Goal: Information Seeking & Learning: Learn about a topic

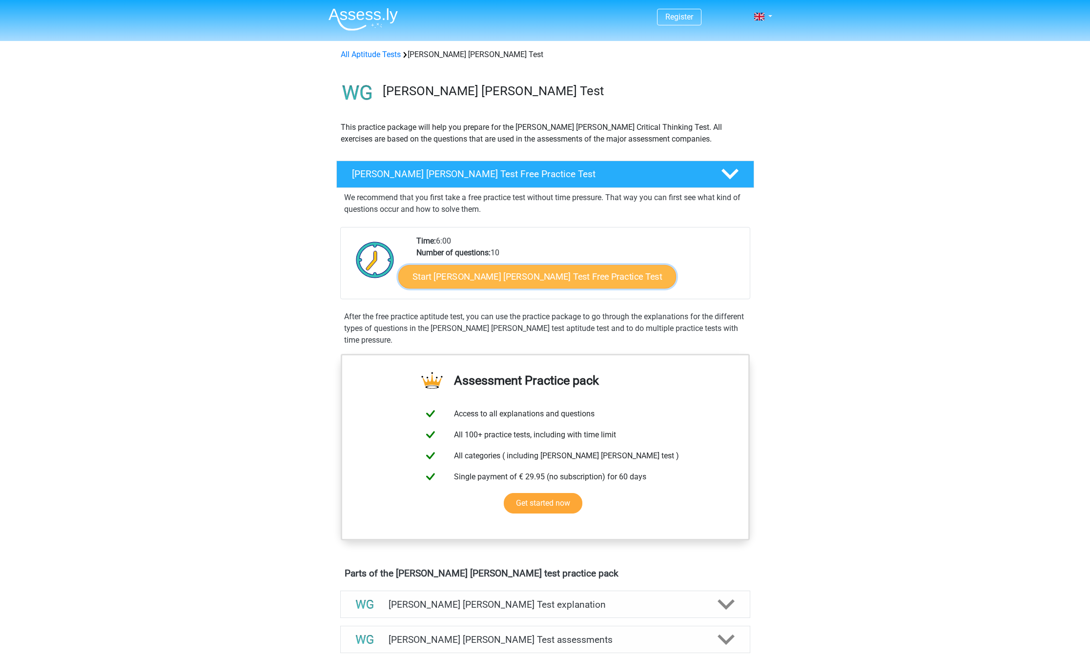
click at [478, 277] on link "Start [PERSON_NAME] [PERSON_NAME] Test Free Practice Test" at bounding box center [537, 276] width 278 height 23
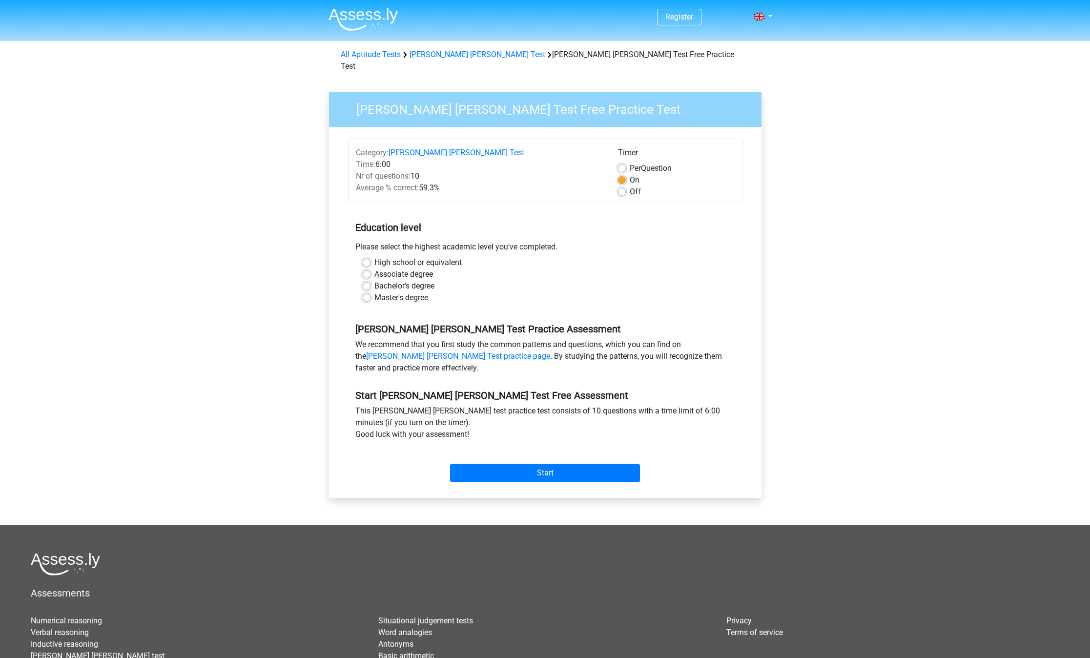
click at [374, 292] on label "Master's degree" at bounding box center [401, 298] width 54 height 12
click at [367, 292] on input "Master's degree" at bounding box center [367, 297] width 8 height 10
radio input "true"
click at [575, 464] on input "Start" at bounding box center [545, 473] width 190 height 19
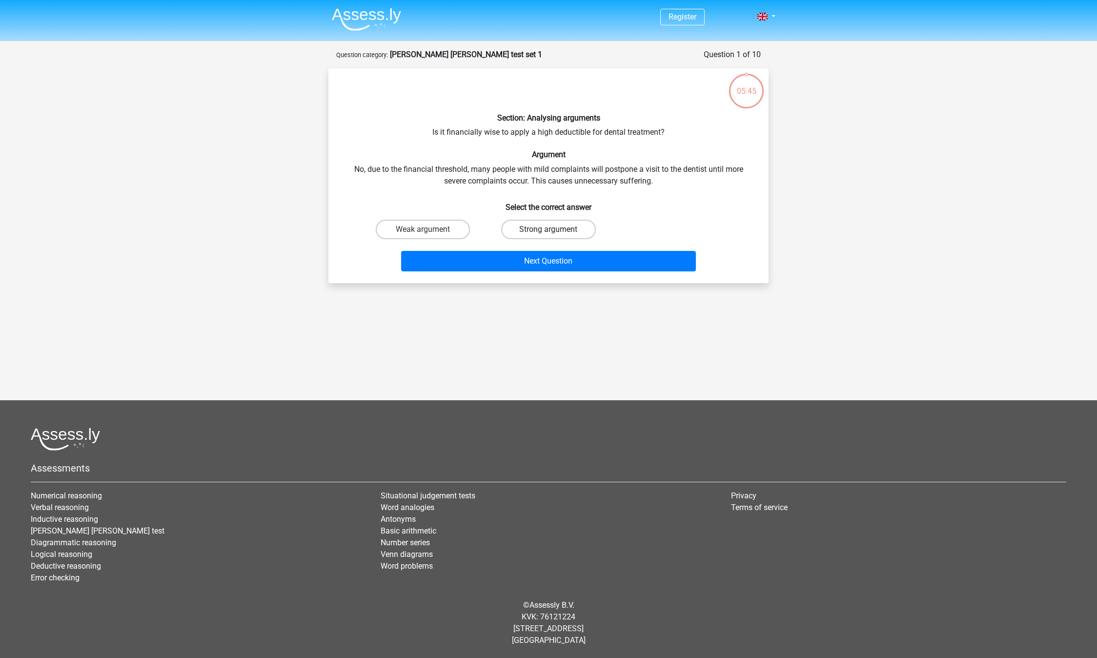
click at [569, 227] on label "Strong argument" at bounding box center [548, 230] width 94 height 20
click at [555, 229] on input "Strong argument" at bounding box center [552, 232] width 6 height 6
radio input "true"
click at [560, 263] on button "Next Question" at bounding box center [548, 261] width 295 height 20
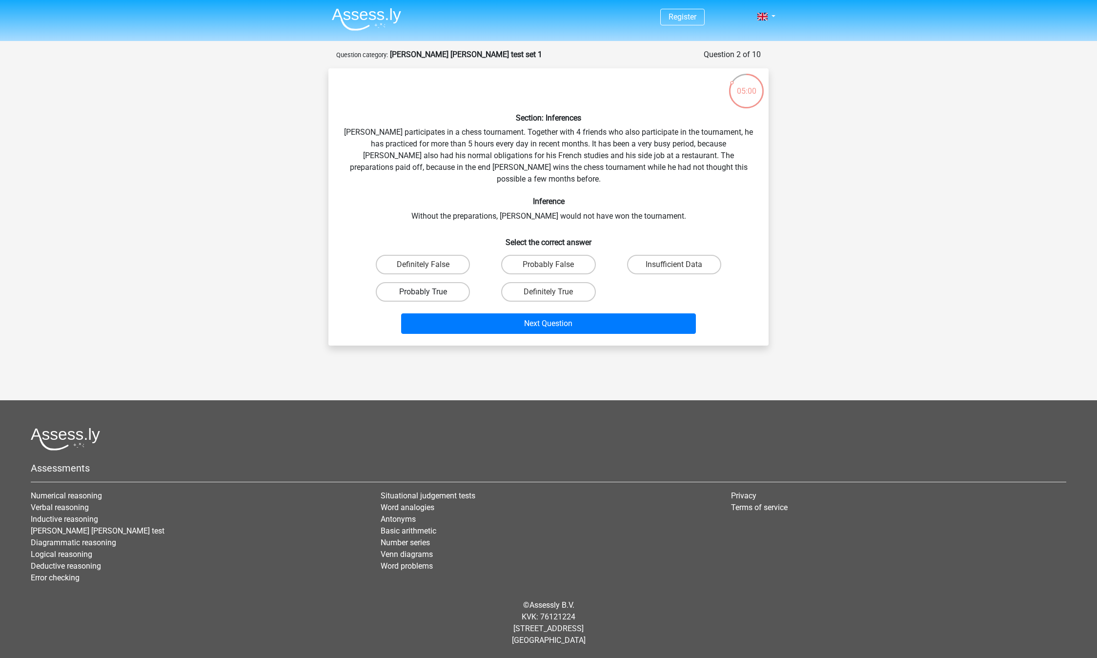
click at [441, 282] on label "Probably True" at bounding box center [423, 292] width 94 height 20
click at [429, 292] on input "Probably True" at bounding box center [426, 295] width 6 height 6
radio input "true"
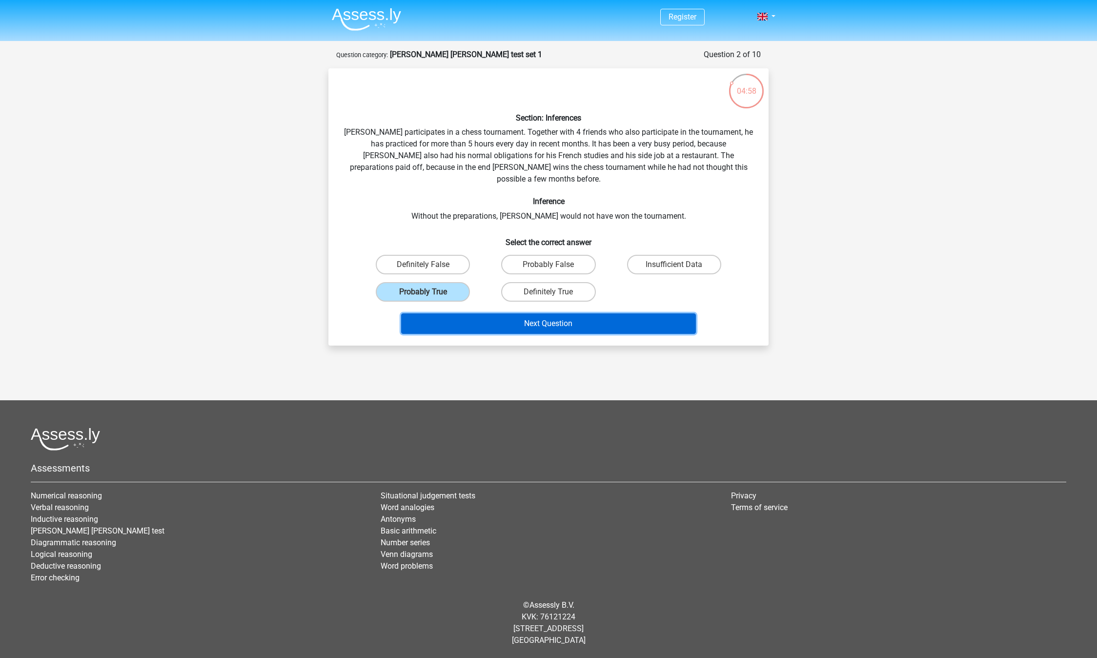
click at [555, 313] on button "Next Question" at bounding box center [548, 323] width 295 height 20
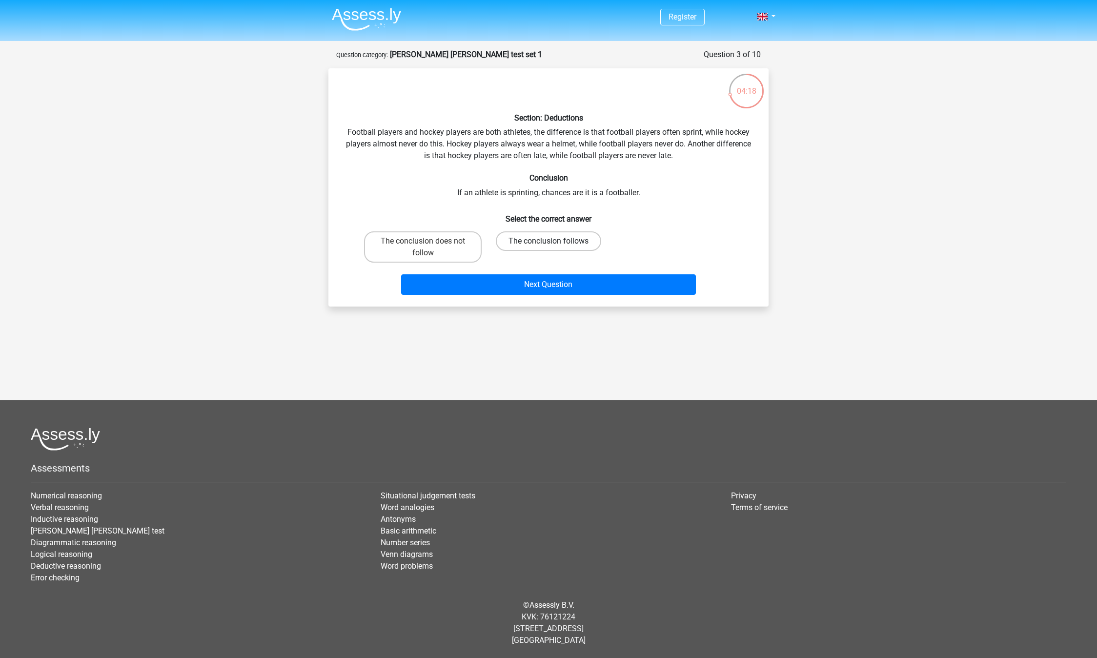
click at [575, 239] on label "The conclusion follows" at bounding box center [548, 241] width 105 height 20
click at [555, 241] on input "The conclusion follows" at bounding box center [552, 244] width 6 height 6
radio input "true"
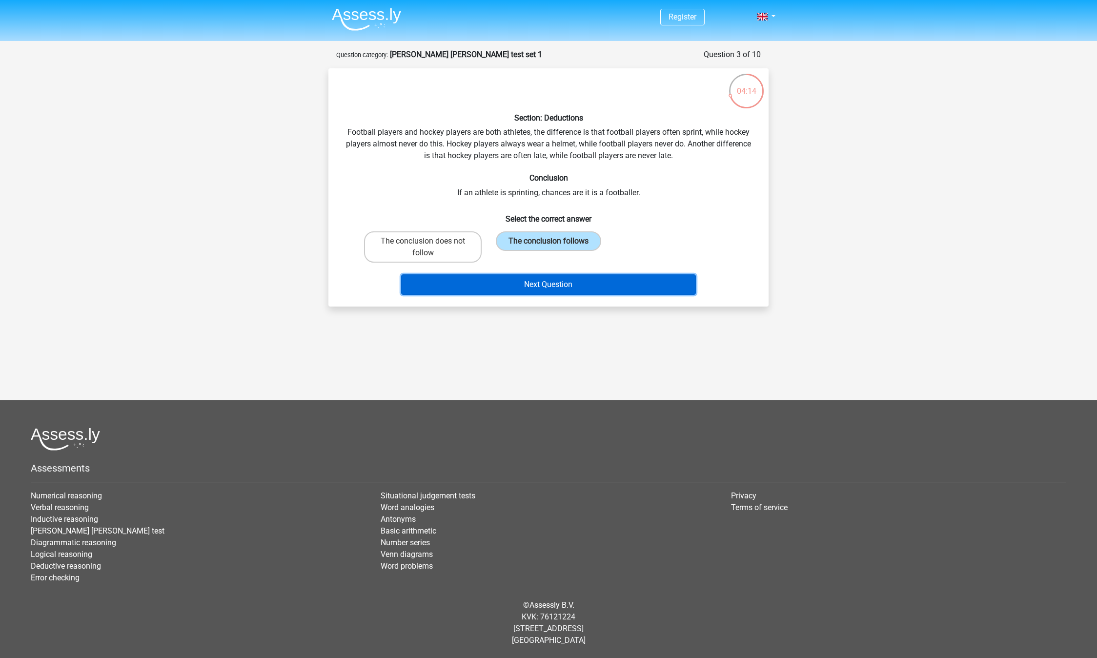
click at [572, 284] on button "Next Question" at bounding box center [548, 284] width 295 height 20
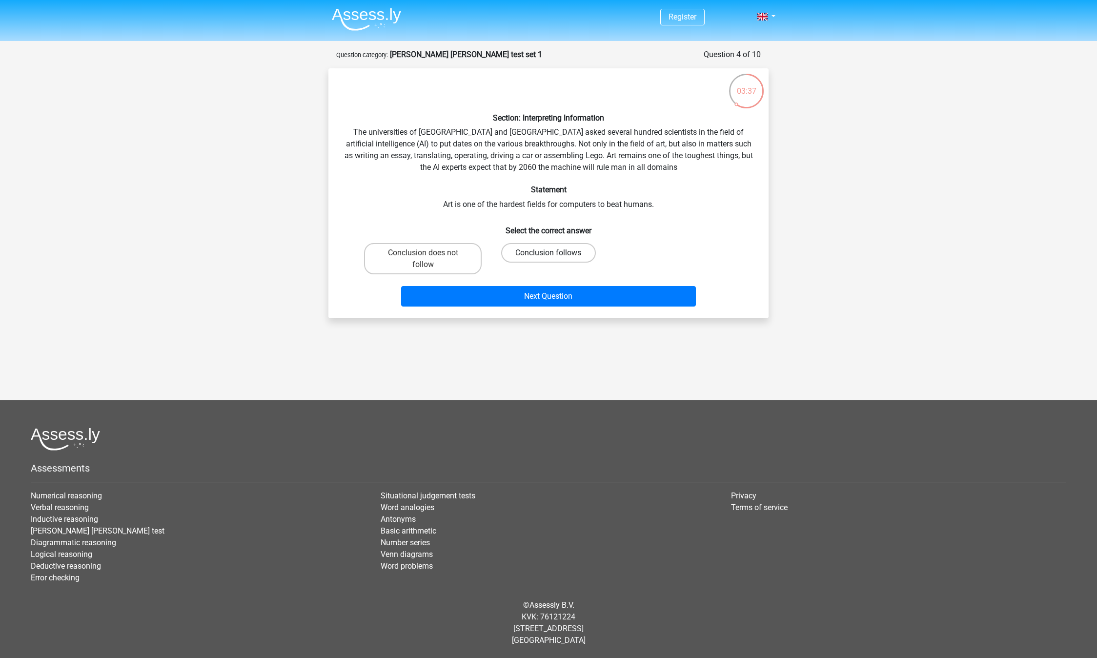
click at [559, 251] on label "Conclusion follows" at bounding box center [548, 253] width 94 height 20
click at [555, 253] on input "Conclusion follows" at bounding box center [552, 256] width 6 height 6
radio input "true"
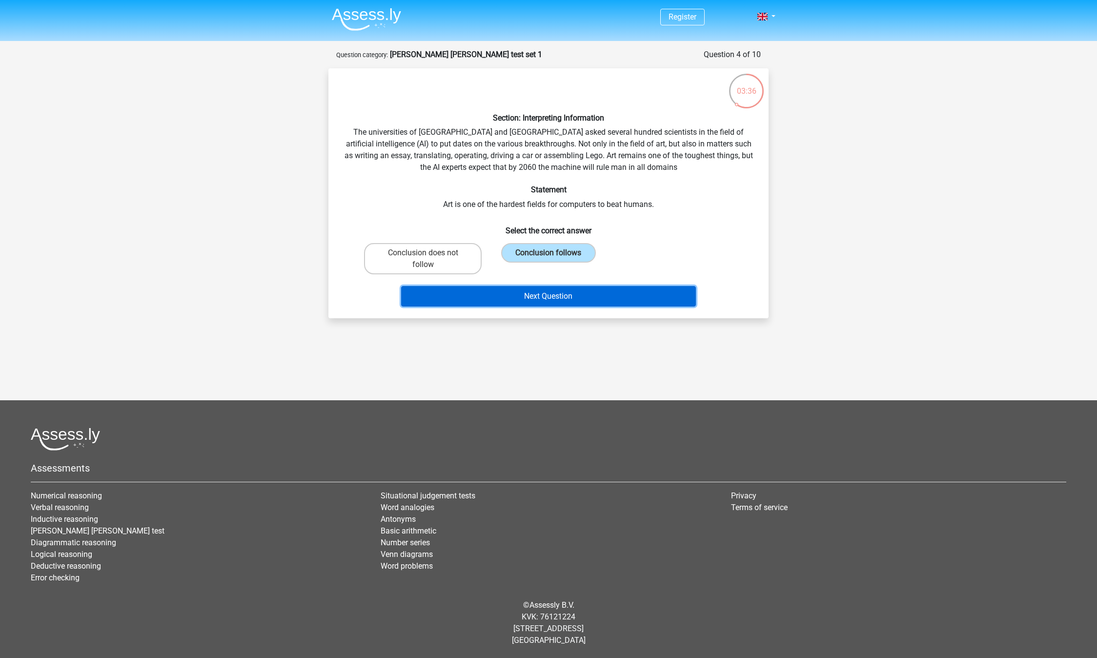
click at [573, 293] on button "Next Question" at bounding box center [548, 296] width 295 height 20
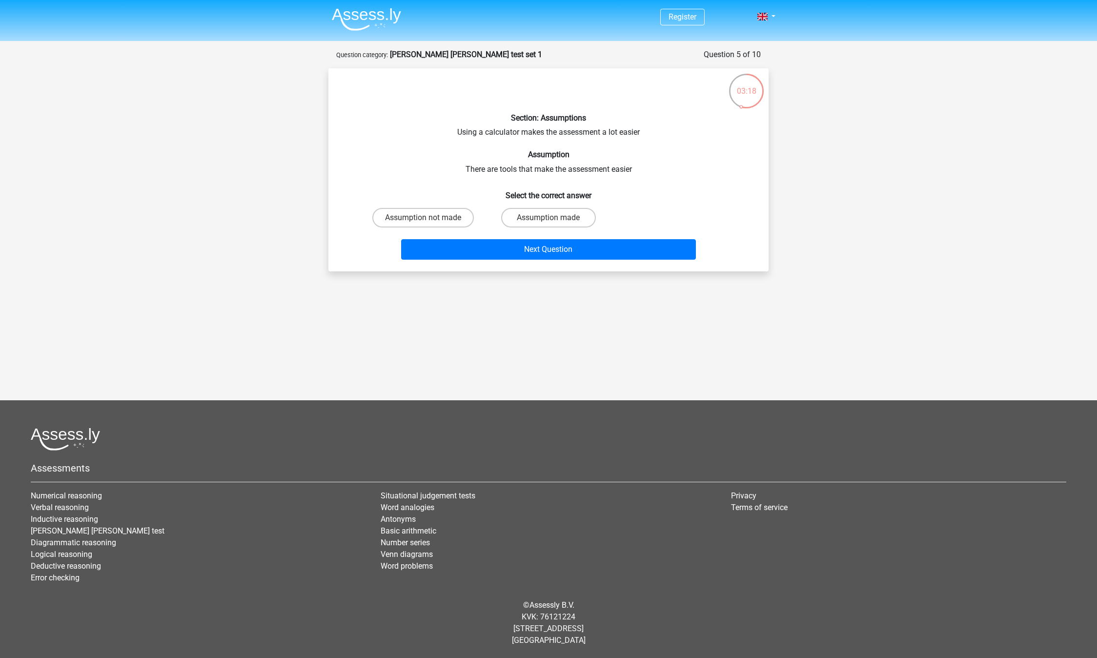
click at [554, 218] on input "Assumption made" at bounding box center [552, 221] width 6 height 6
radio input "true"
click at [594, 251] on button "Next Question" at bounding box center [548, 249] width 295 height 20
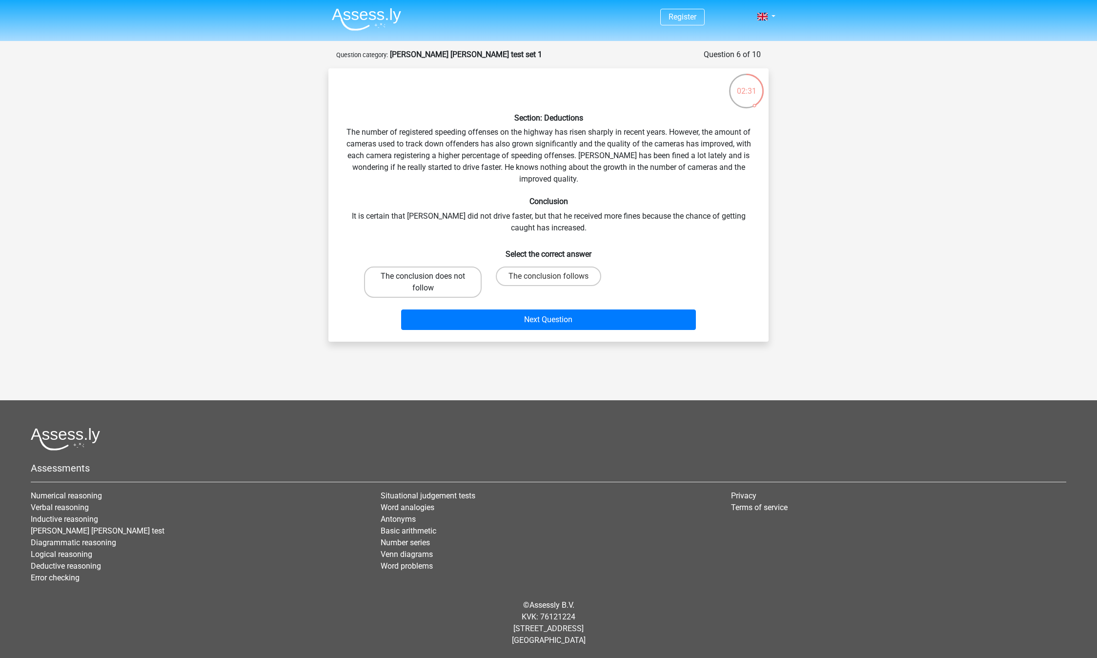
click at [449, 283] on label "The conclusion does not follow" at bounding box center [423, 281] width 118 height 31
click at [429, 283] on input "The conclusion does not follow" at bounding box center [426, 279] width 6 height 6
radio input "true"
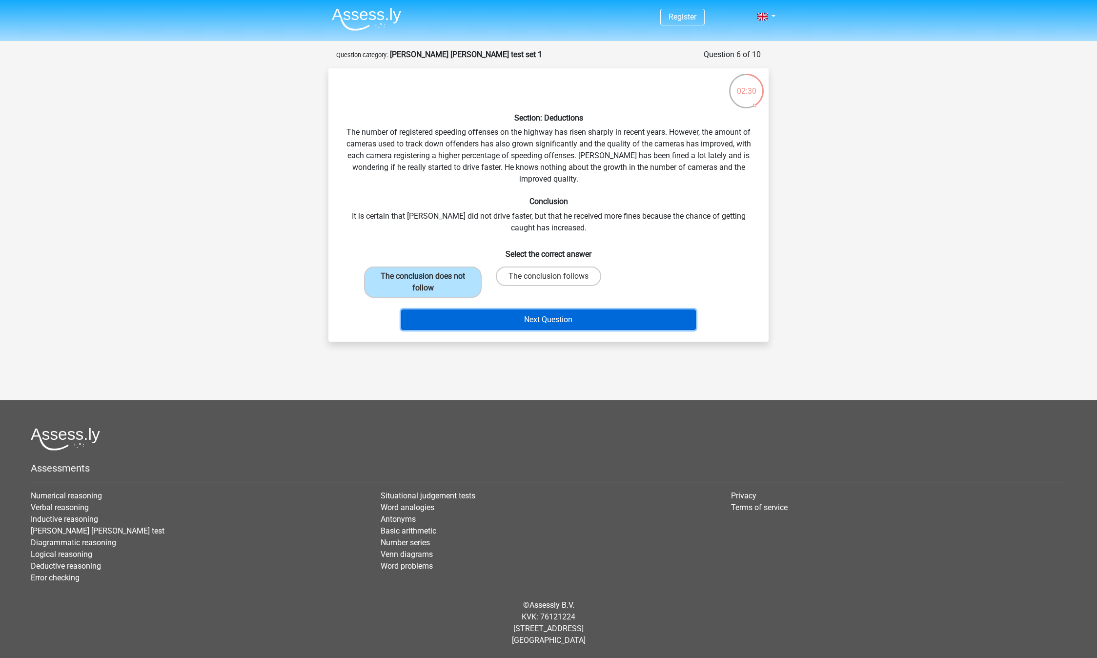
click at [482, 317] on button "Next Question" at bounding box center [548, 319] width 295 height 20
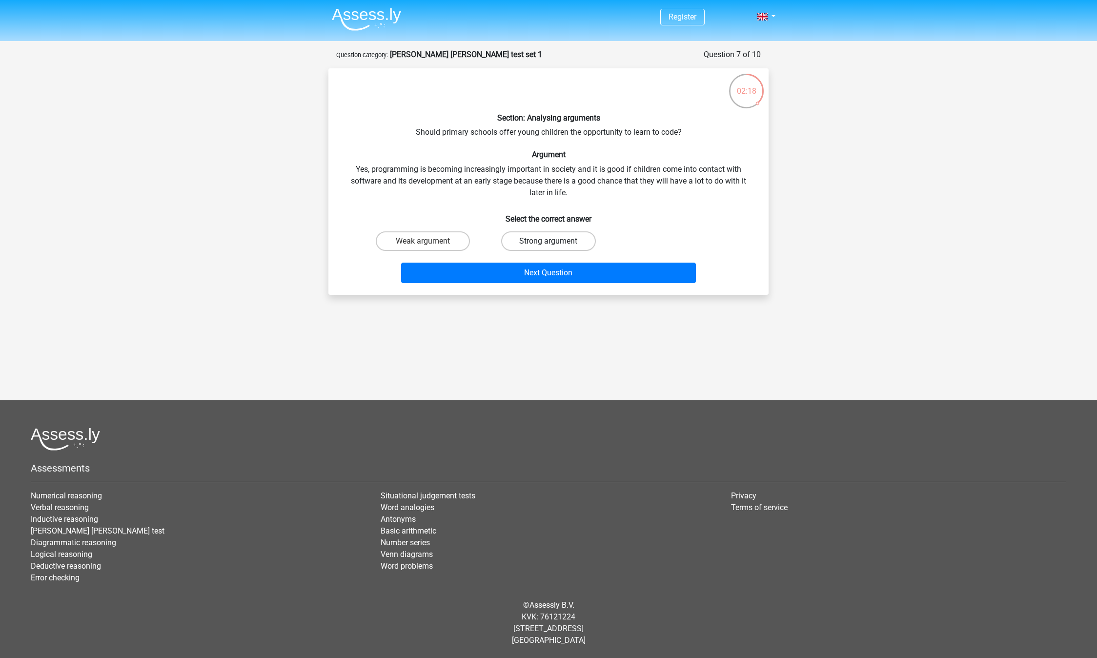
click at [532, 241] on label "Strong argument" at bounding box center [548, 241] width 94 height 20
click at [549, 241] on input "Strong argument" at bounding box center [552, 244] width 6 height 6
radio input "true"
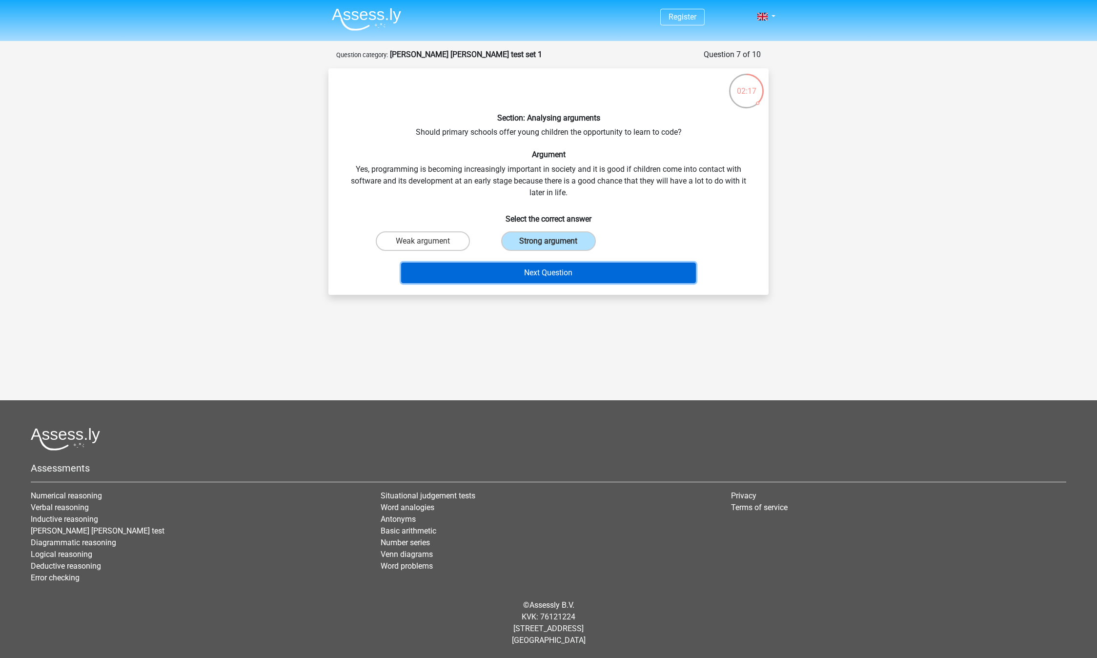
click at [546, 272] on button "Next Question" at bounding box center [548, 273] width 295 height 20
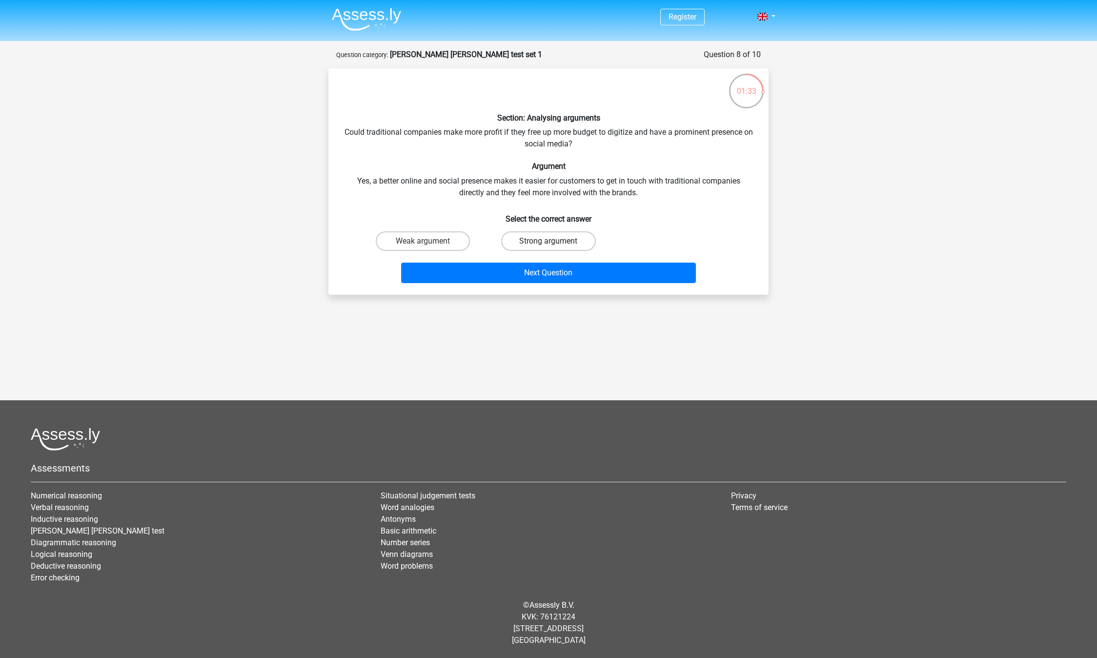
click at [528, 240] on label "Strong argument" at bounding box center [548, 241] width 94 height 20
click at [549, 241] on input "Strong argument" at bounding box center [552, 244] width 6 height 6
radio input "true"
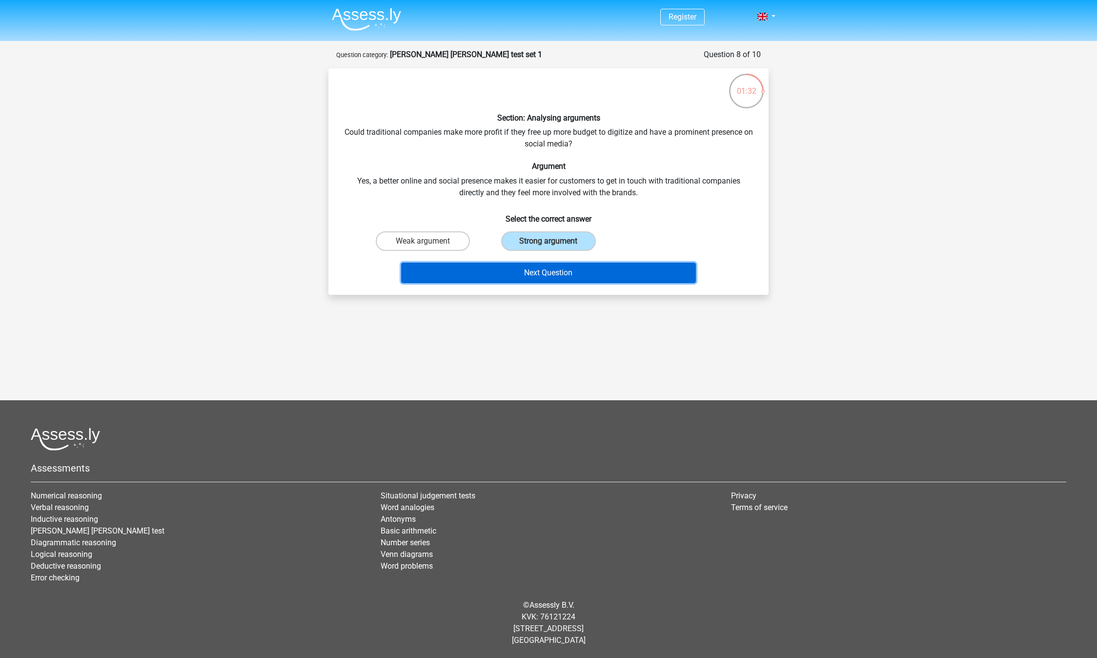
click at [530, 275] on button "Next Question" at bounding box center [548, 273] width 295 height 20
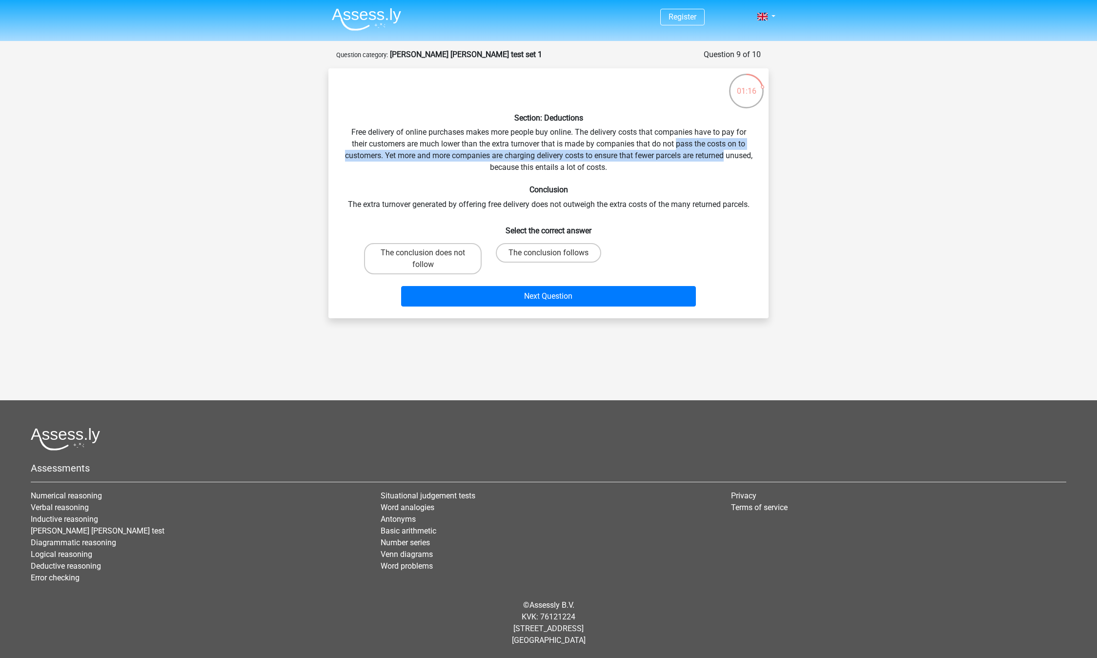
drag, startPoint x: 756, startPoint y: 161, endPoint x: 677, endPoint y: 142, distance: 80.5
click at [677, 142] on div "Section: Deductions Free delivery of online purchases makes more people buy onl…" at bounding box center [548, 193] width 432 height 234
click at [459, 258] on label "The conclusion does not follow" at bounding box center [423, 258] width 118 height 31
click at [429, 258] on input "The conclusion does not follow" at bounding box center [426, 256] width 6 height 6
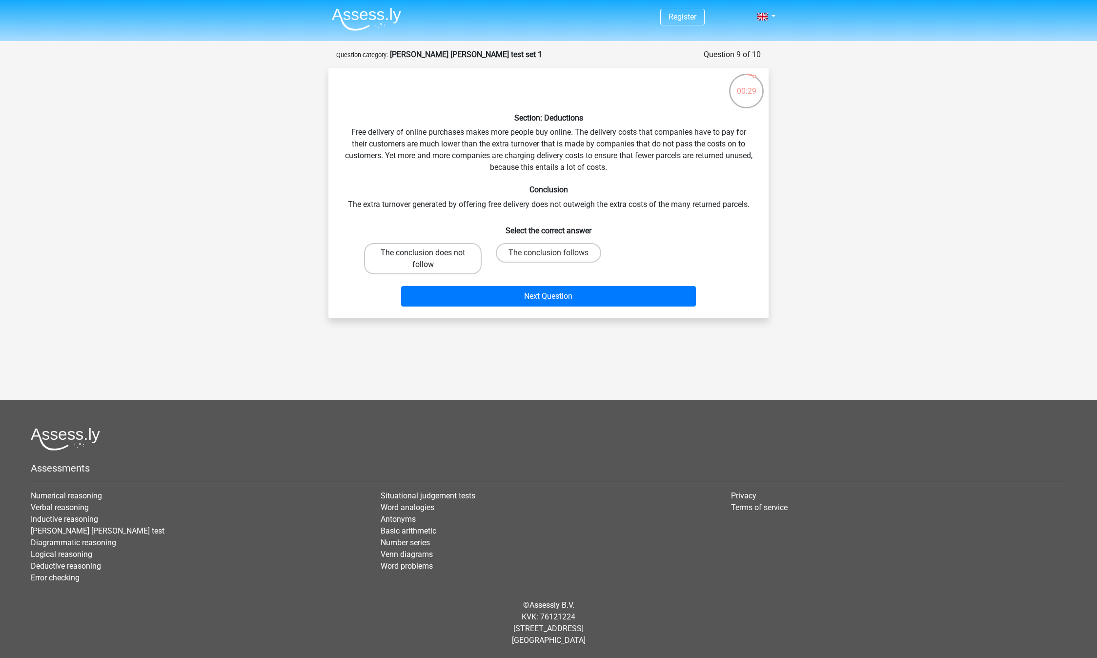
radio input "true"
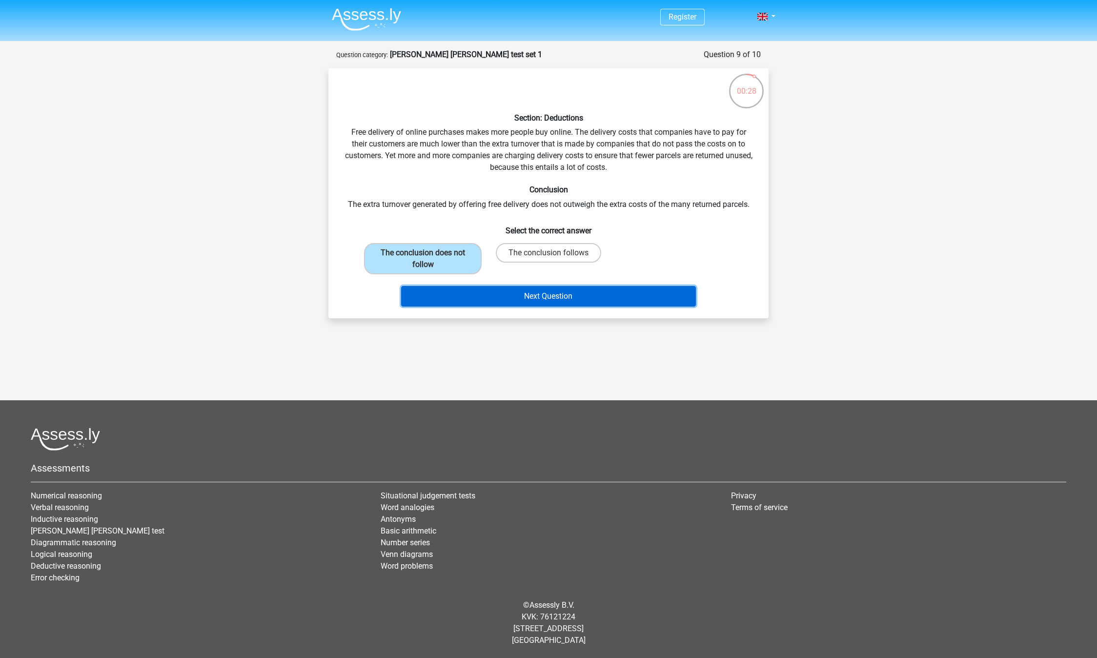
click at [547, 299] on button "Next Question" at bounding box center [548, 296] width 295 height 20
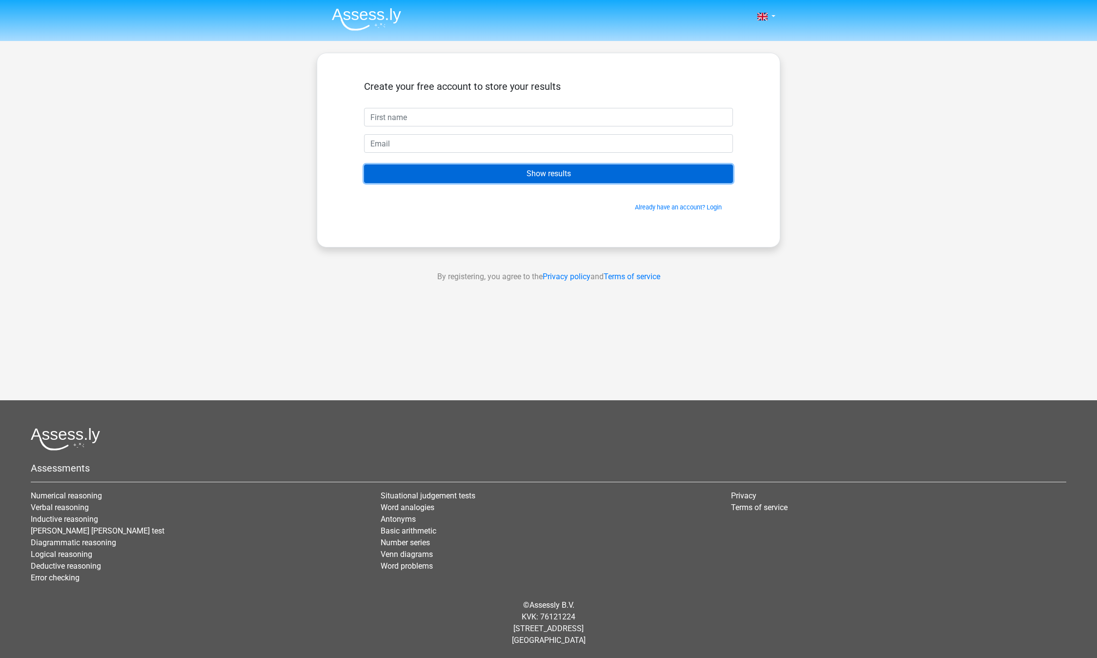
click at [500, 174] on input "Show results" at bounding box center [548, 173] width 369 height 19
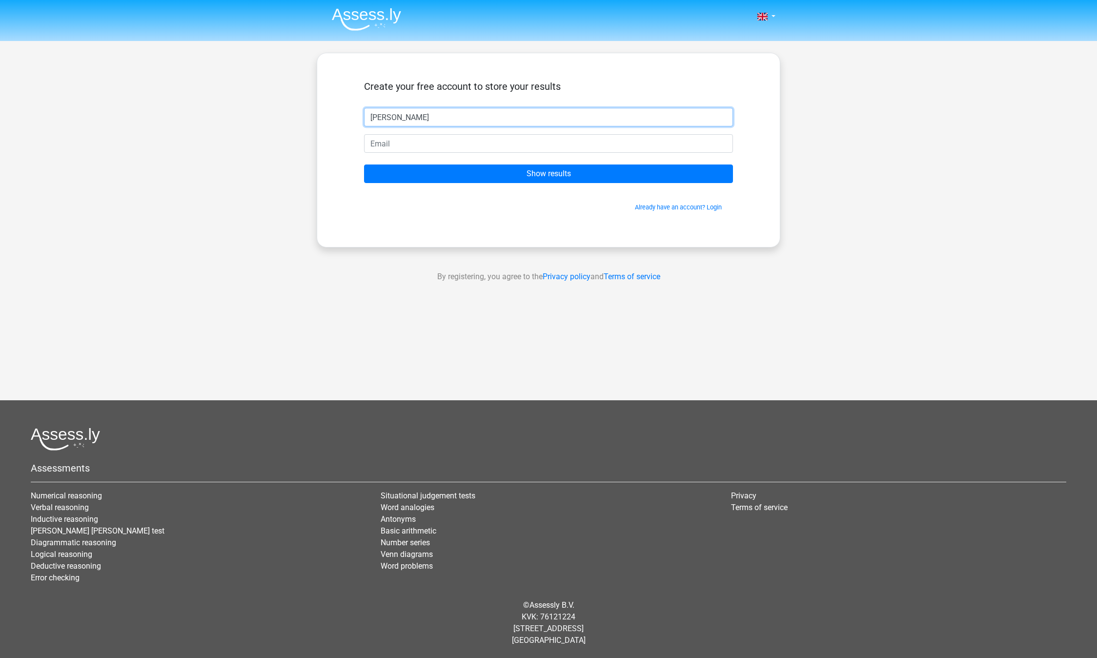
type input "[PERSON_NAME]"
type input "[PERSON_NAME][EMAIL_ADDRESS][PERSON_NAME][DOMAIN_NAME]"
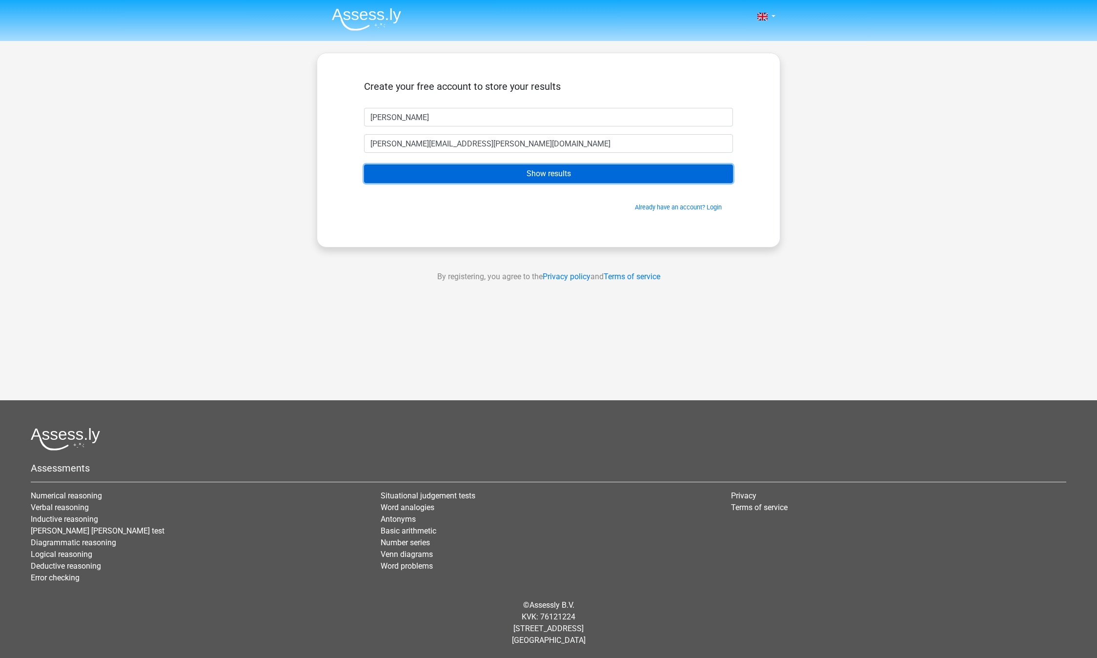
click at [555, 170] on input "Show results" at bounding box center [548, 173] width 369 height 19
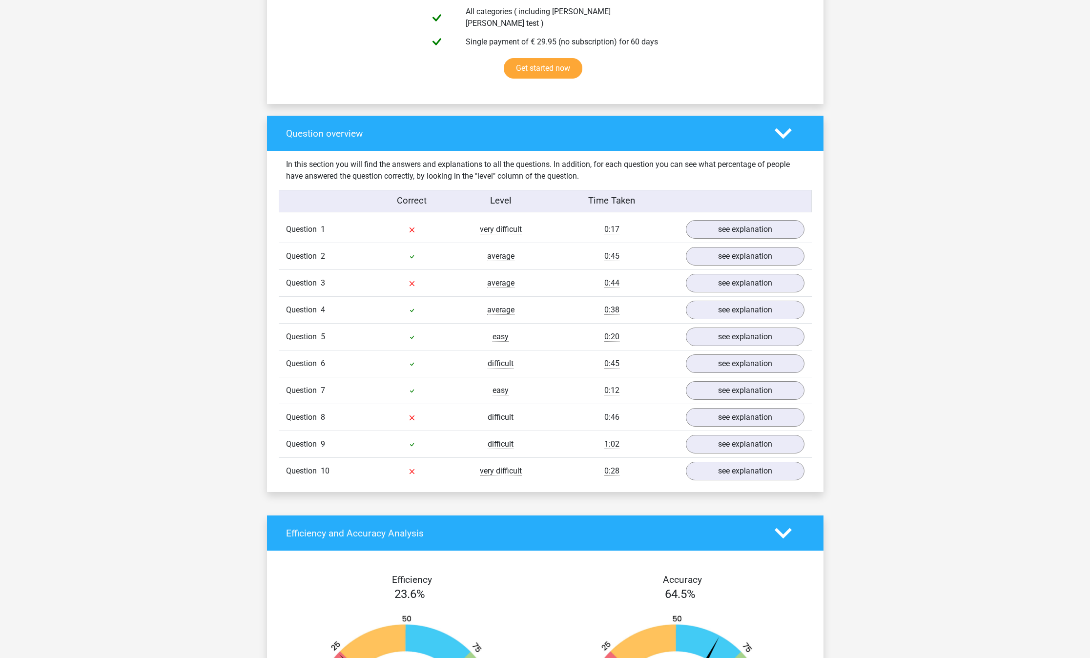
scroll to position [621, 0]
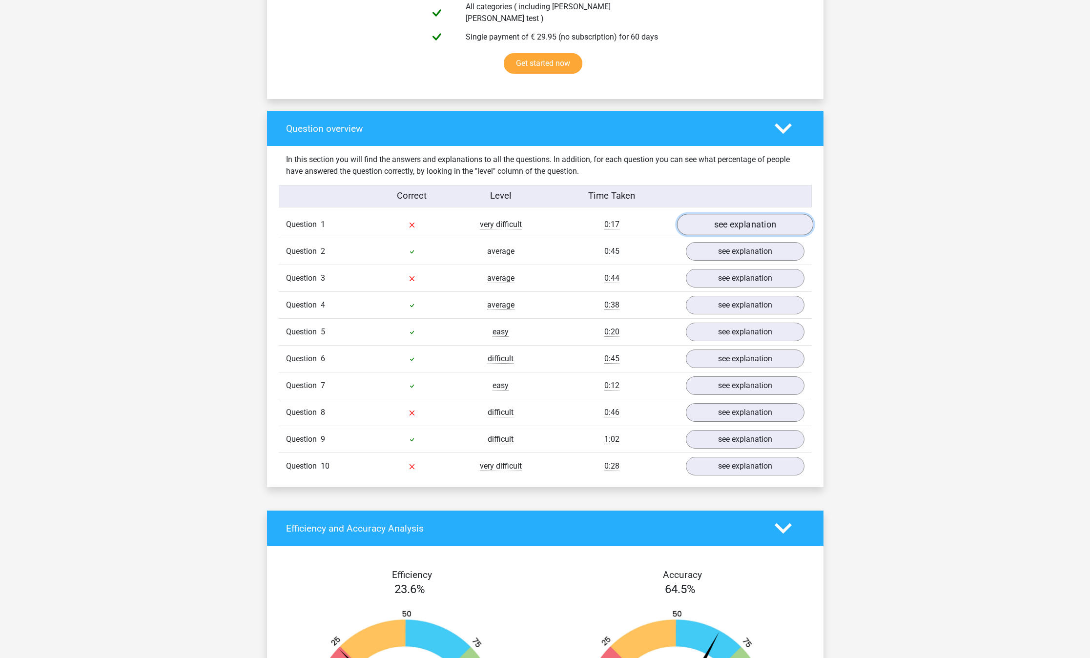
click at [771, 215] on link "see explanation" at bounding box center [744, 224] width 136 height 21
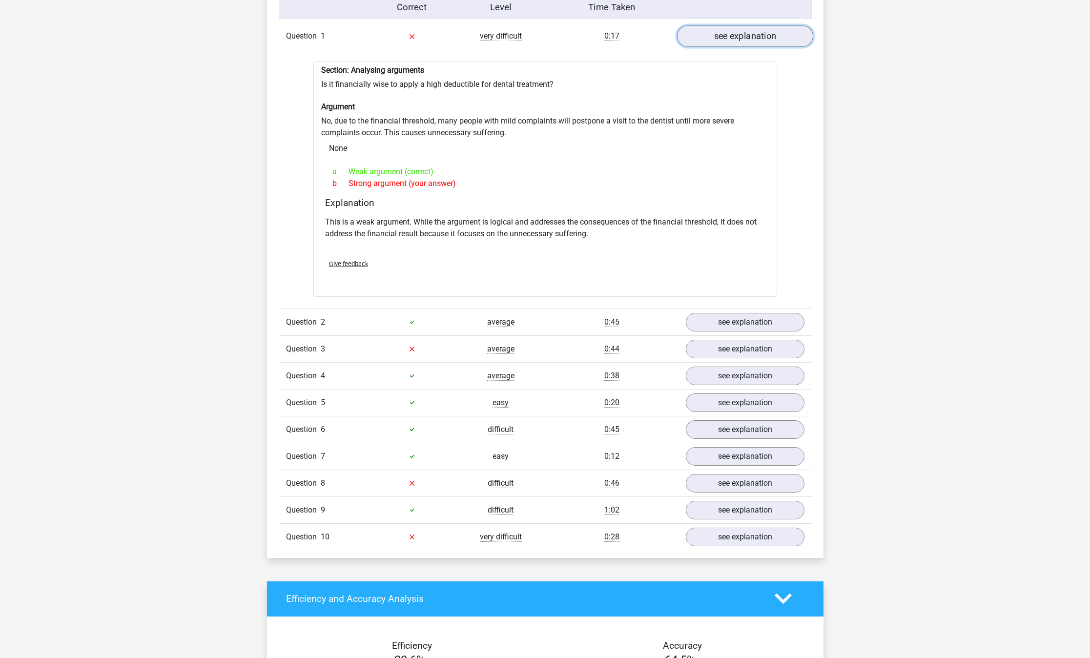
scroll to position [811, 0]
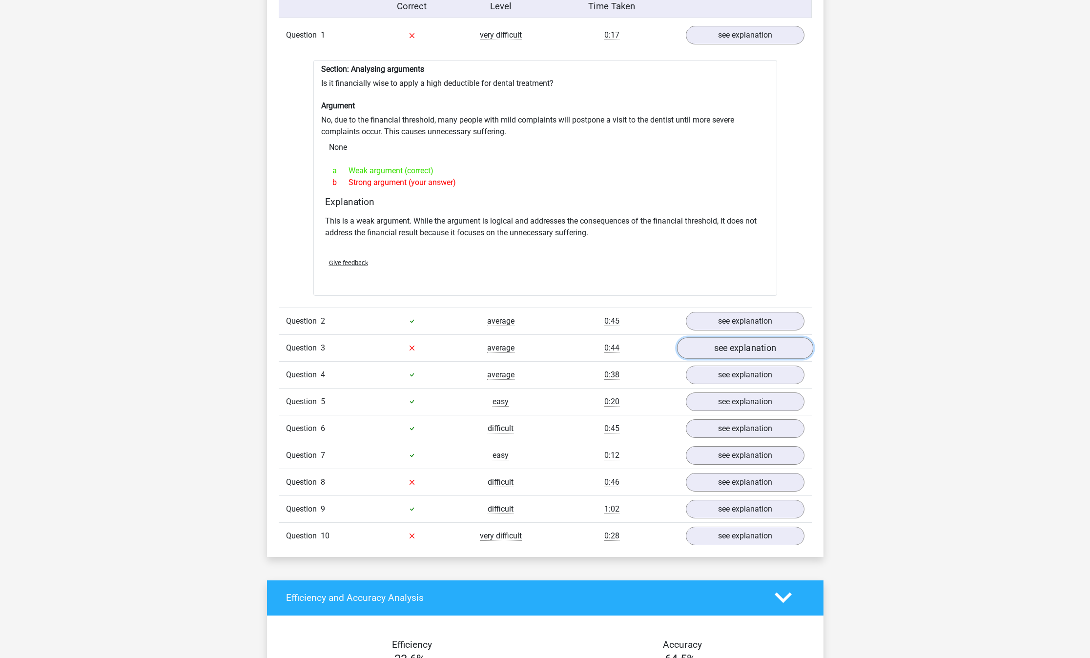
click at [728, 337] on link "see explanation" at bounding box center [744, 347] width 136 height 21
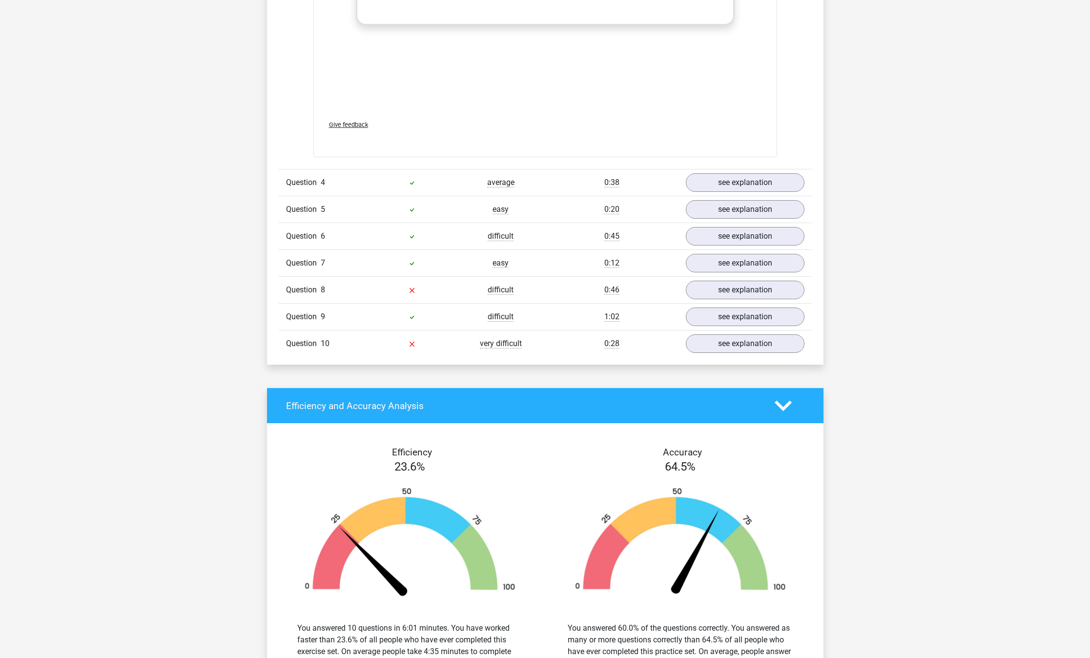
scroll to position [1524, 0]
click at [738, 284] on link "see explanation" at bounding box center [744, 289] width 136 height 21
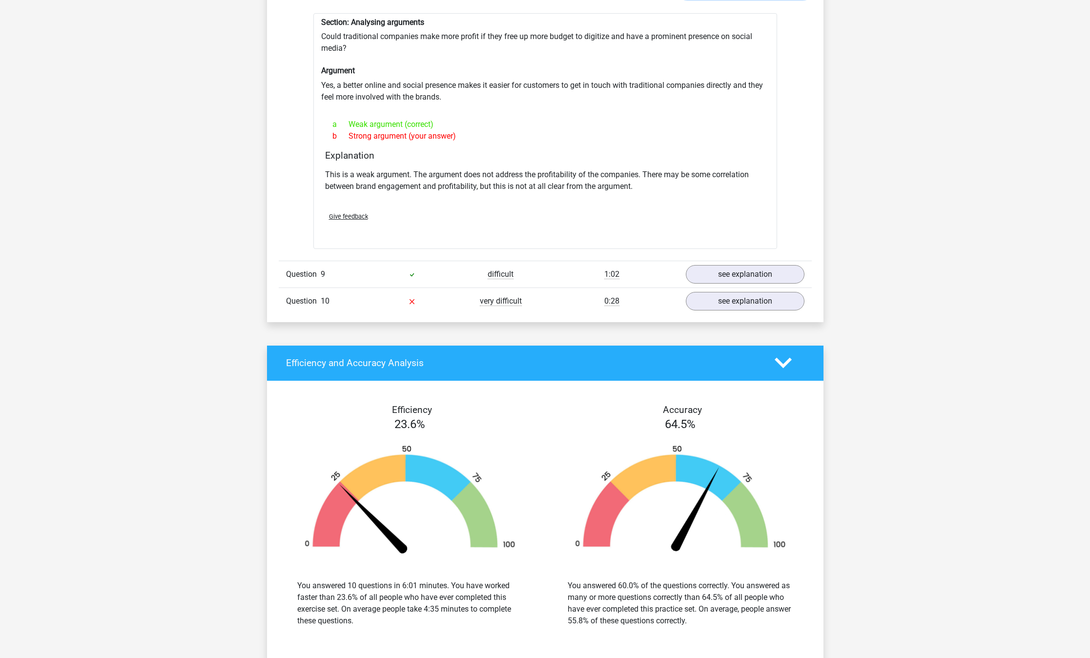
scroll to position [1825, 0]
click at [742, 290] on link "see explanation" at bounding box center [744, 300] width 136 height 21
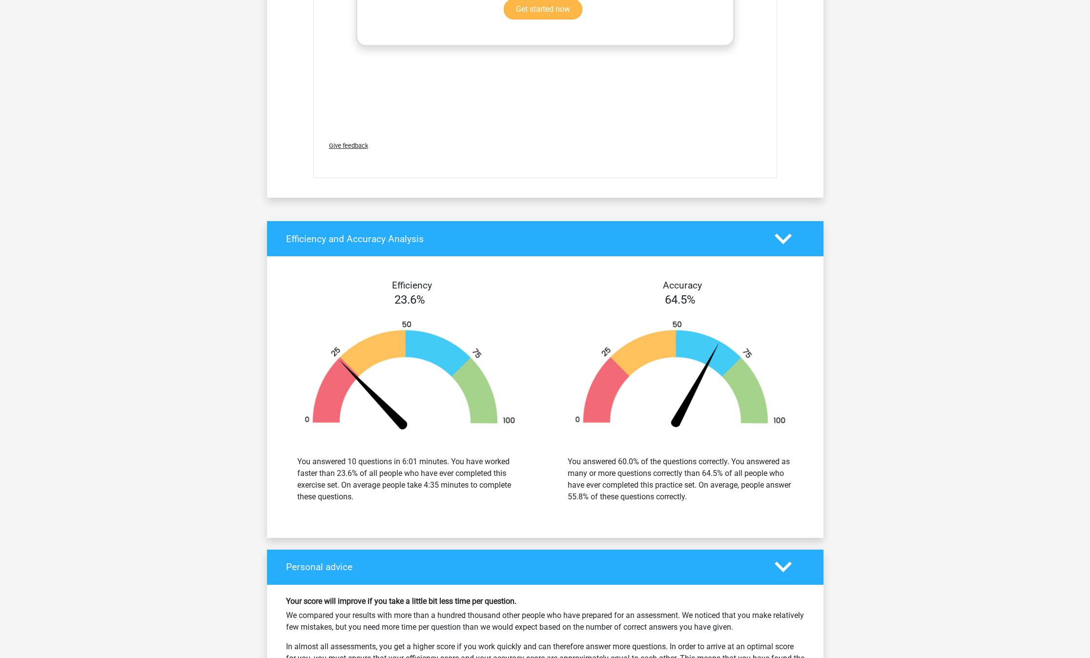
scroll to position [2500, 0]
